Goal: Find specific page/section: Find specific page/section

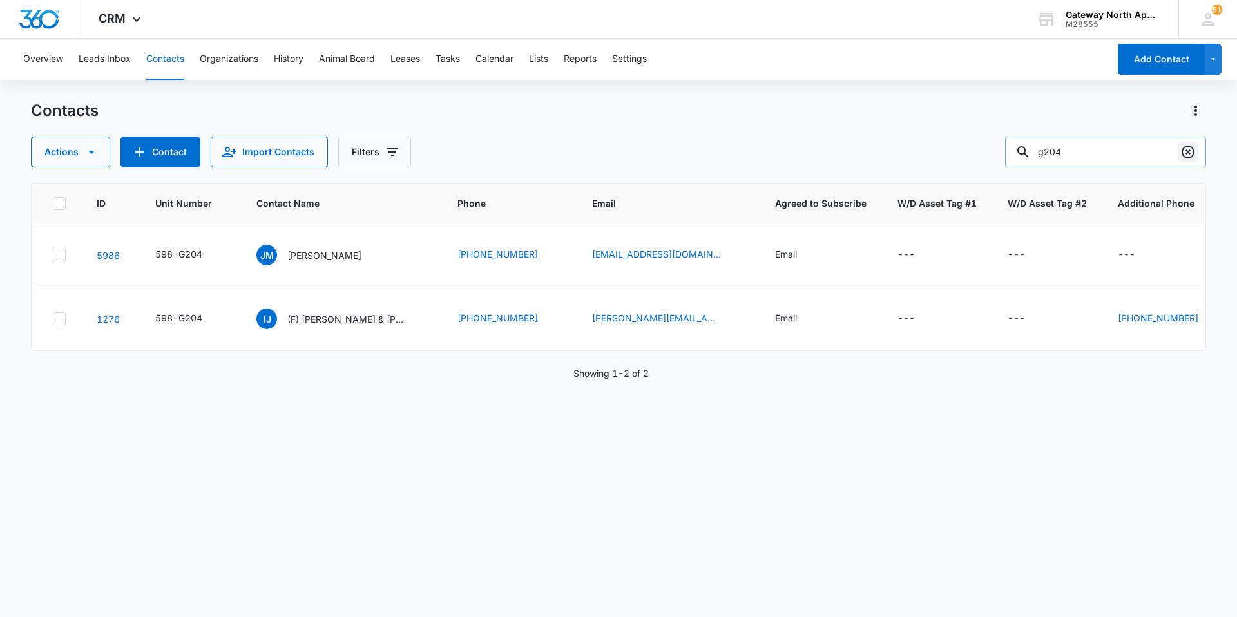
click at [1185, 151] on icon "Clear" at bounding box center [1187, 151] width 15 height 15
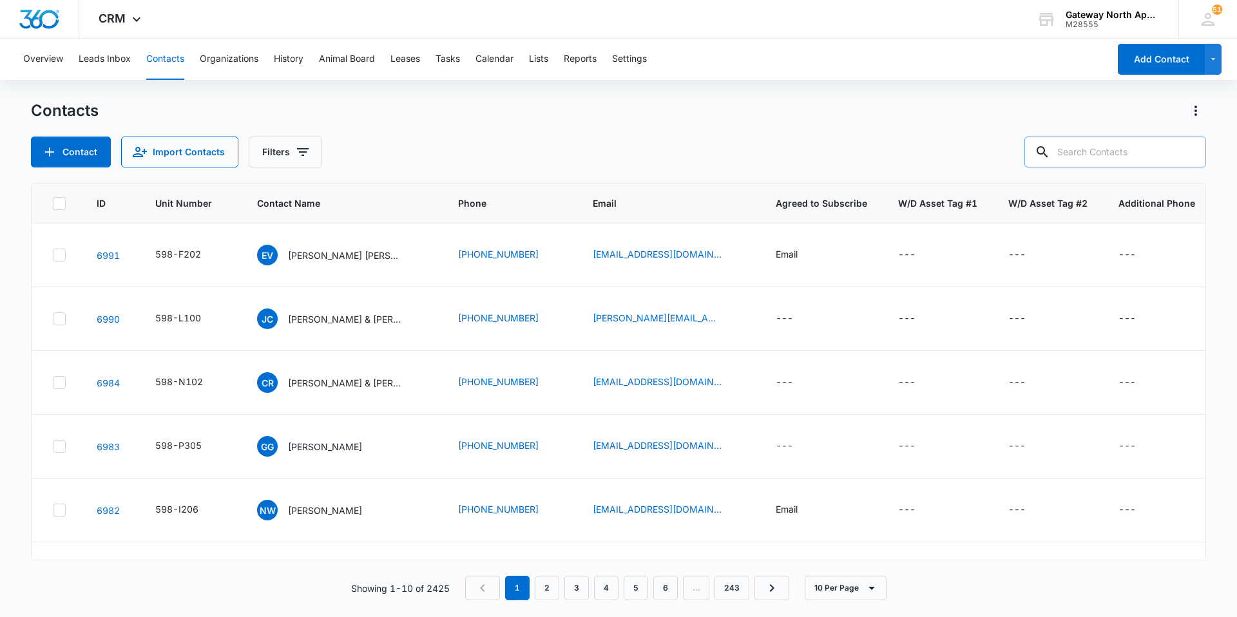
click at [1097, 151] on input "text" at bounding box center [1115, 152] width 182 height 31
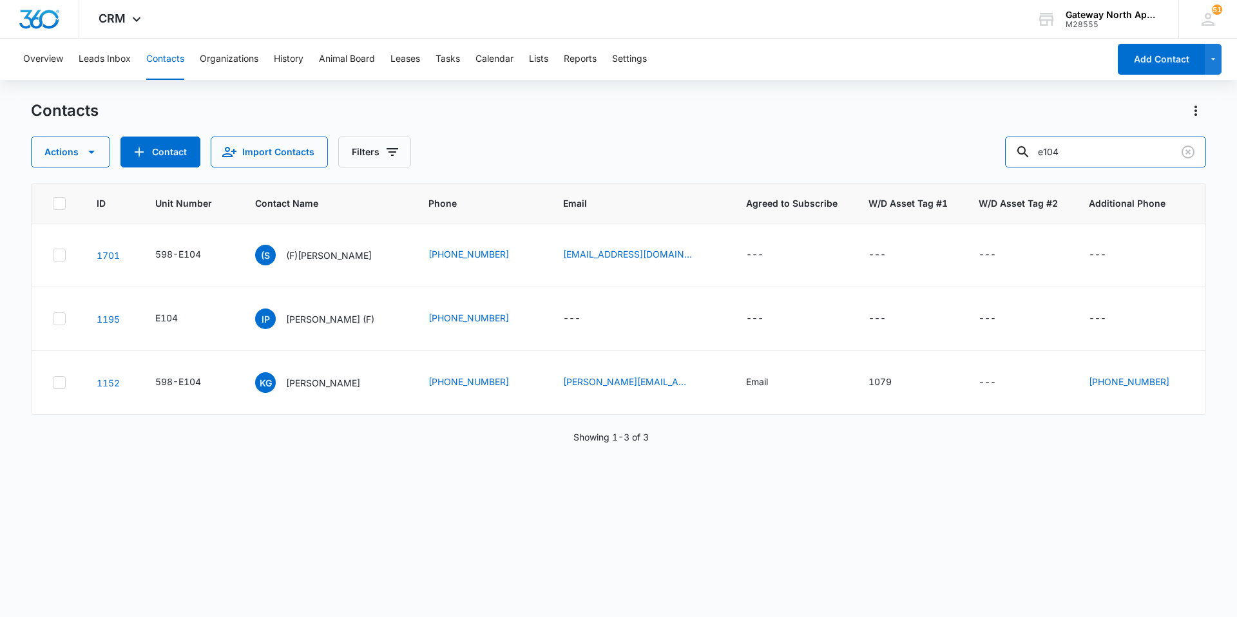
drag, startPoint x: 1085, startPoint y: 152, endPoint x: 964, endPoint y: 162, distance: 120.9
click at [965, 162] on div "Actions Contact Import Contacts Filters e104" at bounding box center [618, 152] width 1175 height 31
type input "beu-l97"
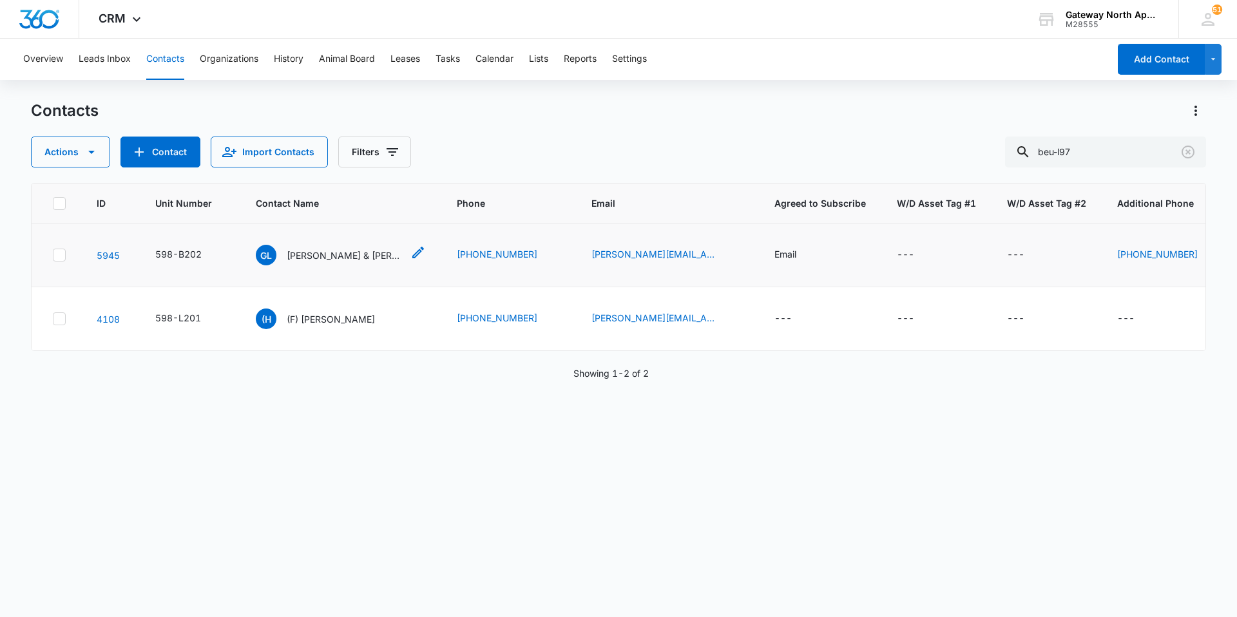
click at [331, 253] on p "[PERSON_NAME] & [PERSON_NAME]" at bounding box center [345, 256] width 116 height 14
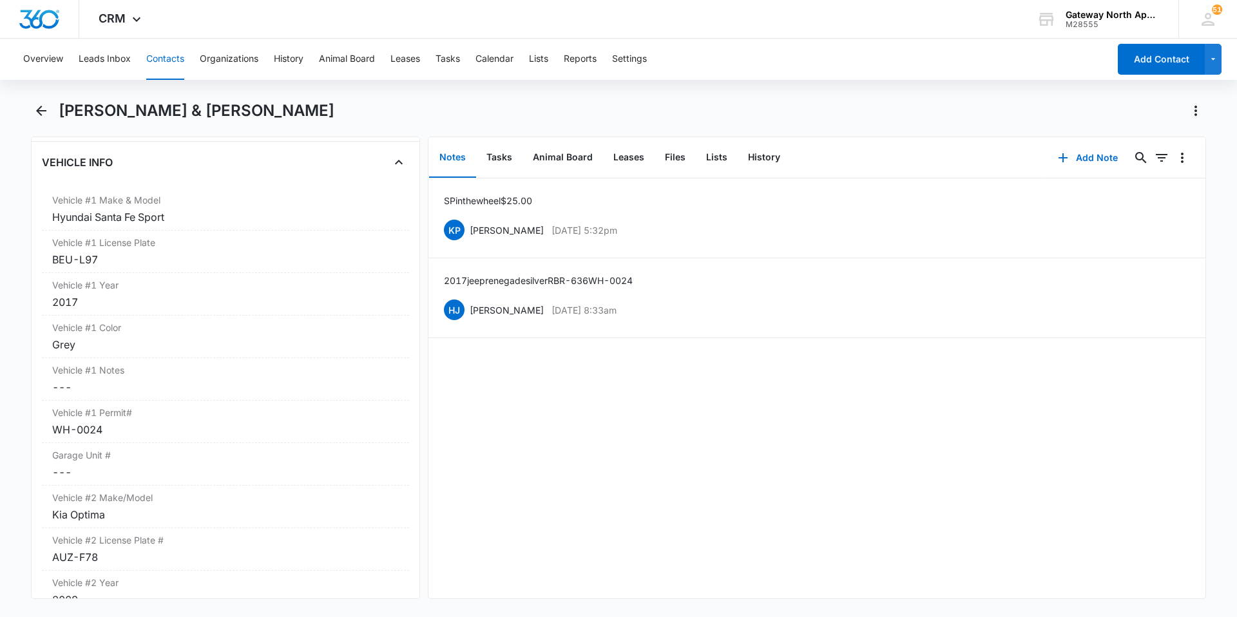
scroll to position [1933, 0]
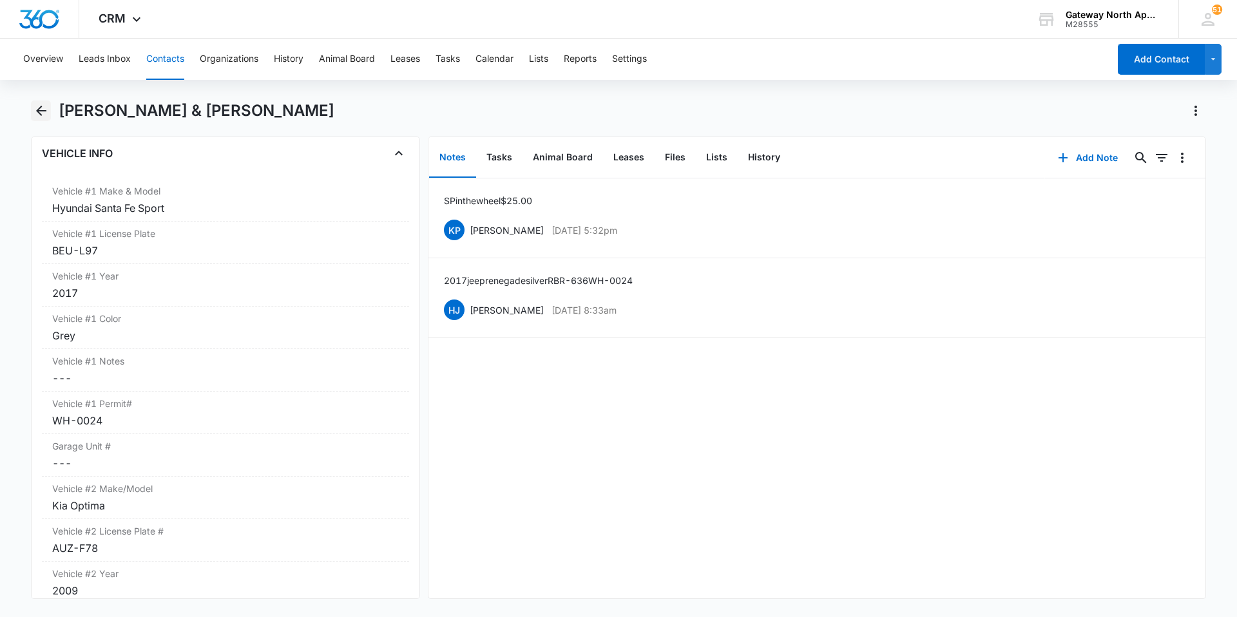
click at [44, 114] on icon "Back" at bounding box center [41, 110] width 15 height 15
